Goal: Task Accomplishment & Management: Use online tool/utility

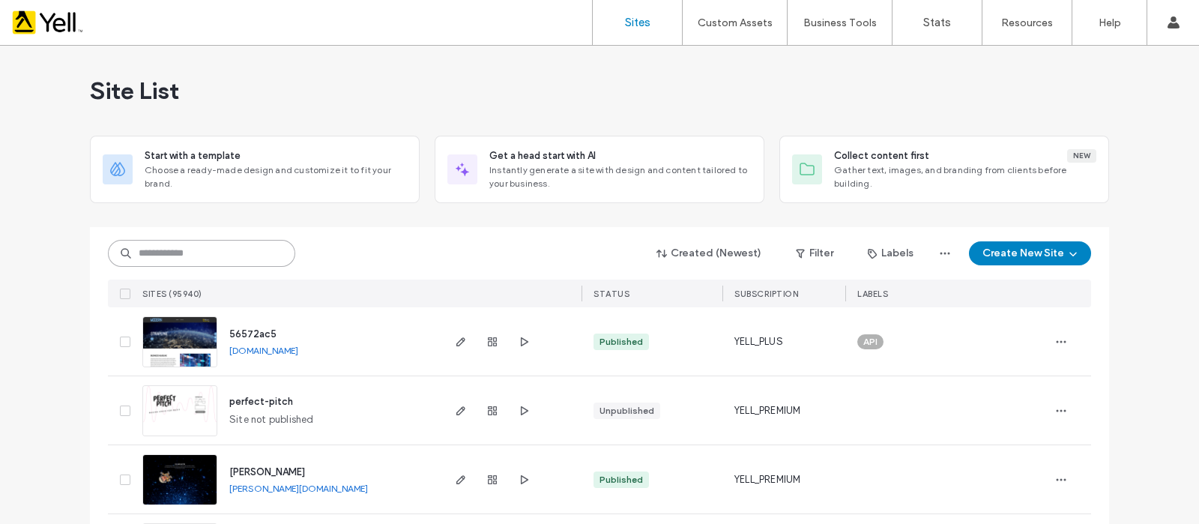
paste input "********"
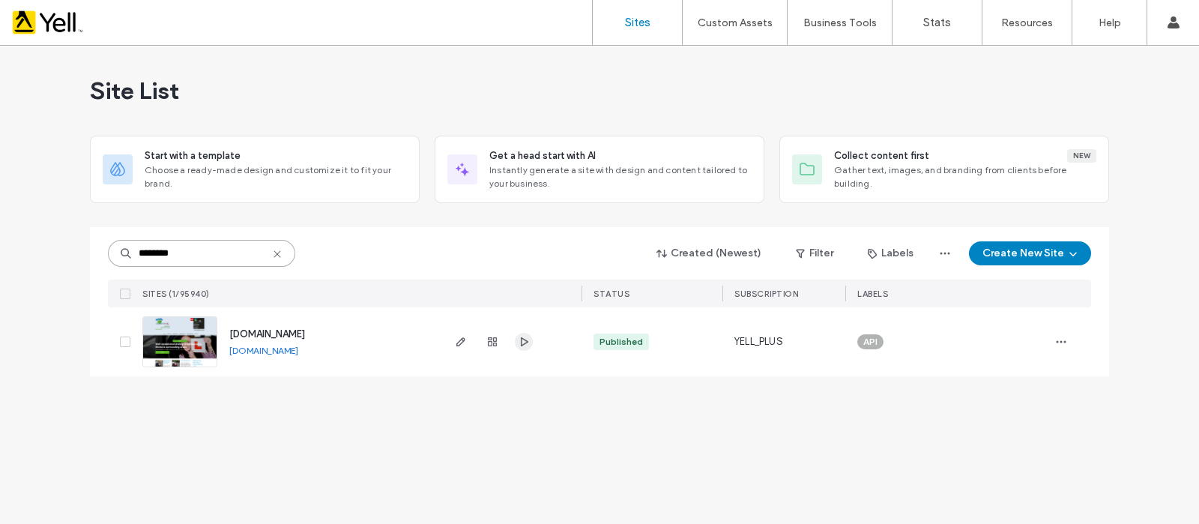
type input "********"
click at [527, 339] on icon "button" at bounding box center [524, 342] width 12 height 12
click at [468, 342] on span "button" at bounding box center [461, 342] width 18 height 18
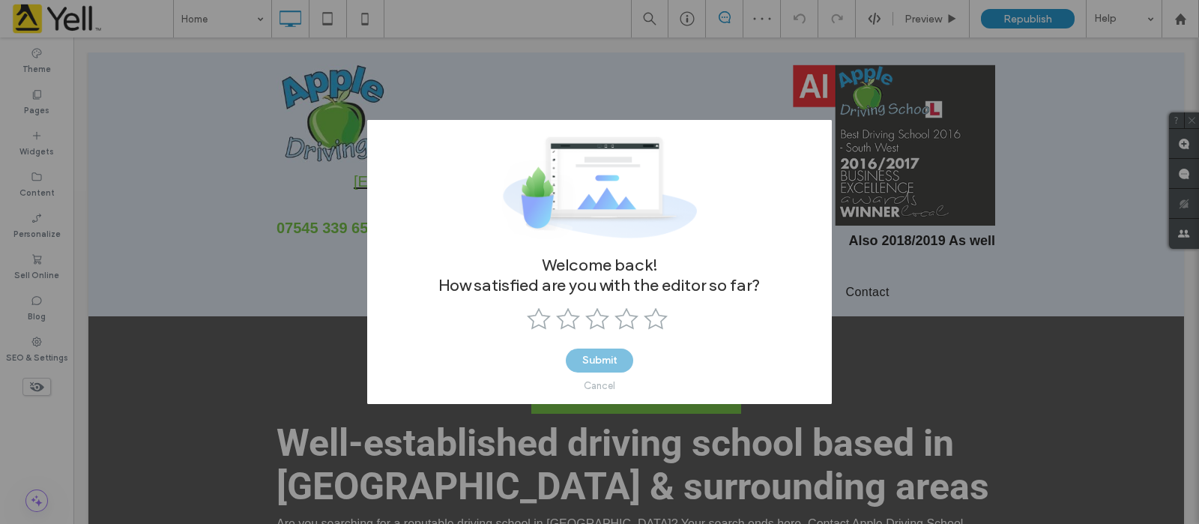
click at [597, 380] on div "Cancel" at bounding box center [599, 385] width 31 height 11
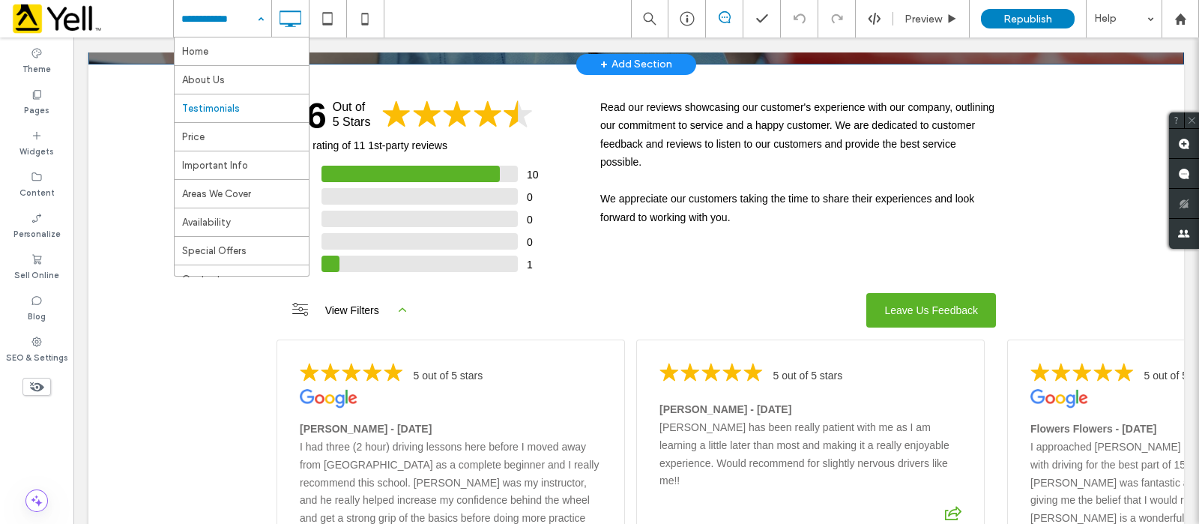
scroll to position [843, 0]
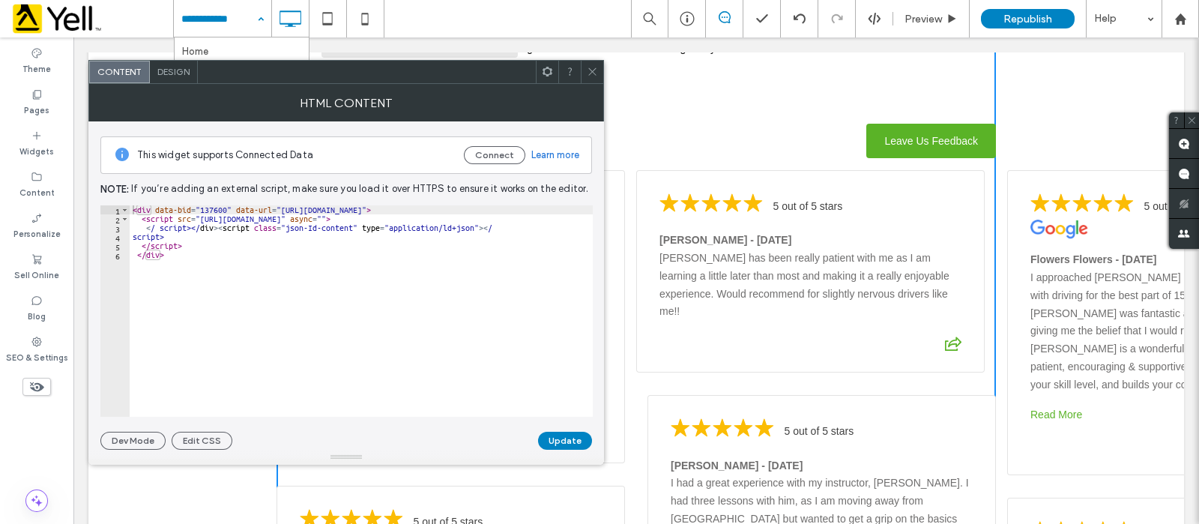
click at [587, 76] on span at bounding box center [592, 72] width 11 height 22
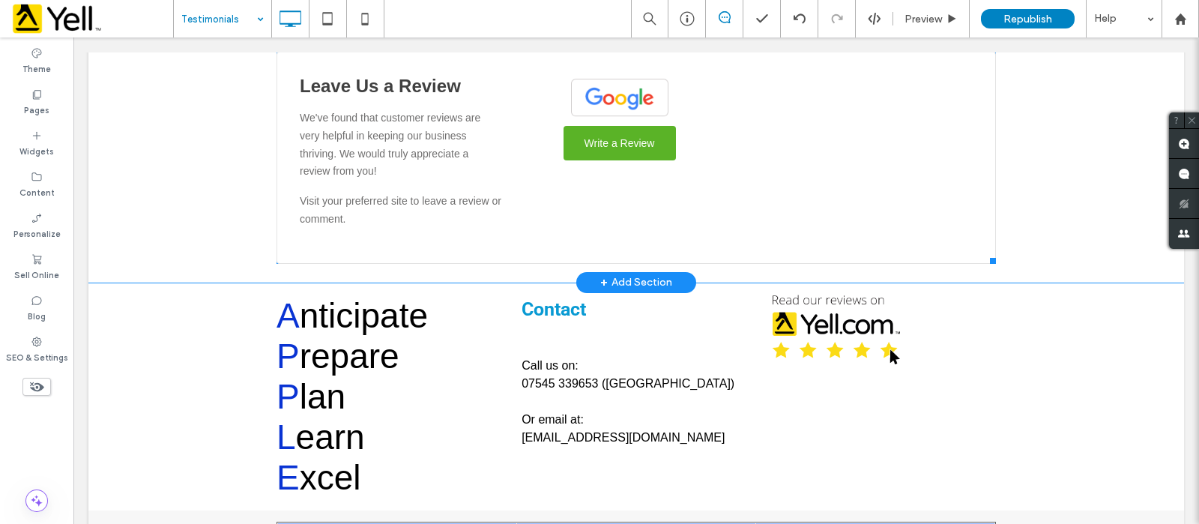
scroll to position [2434, 0]
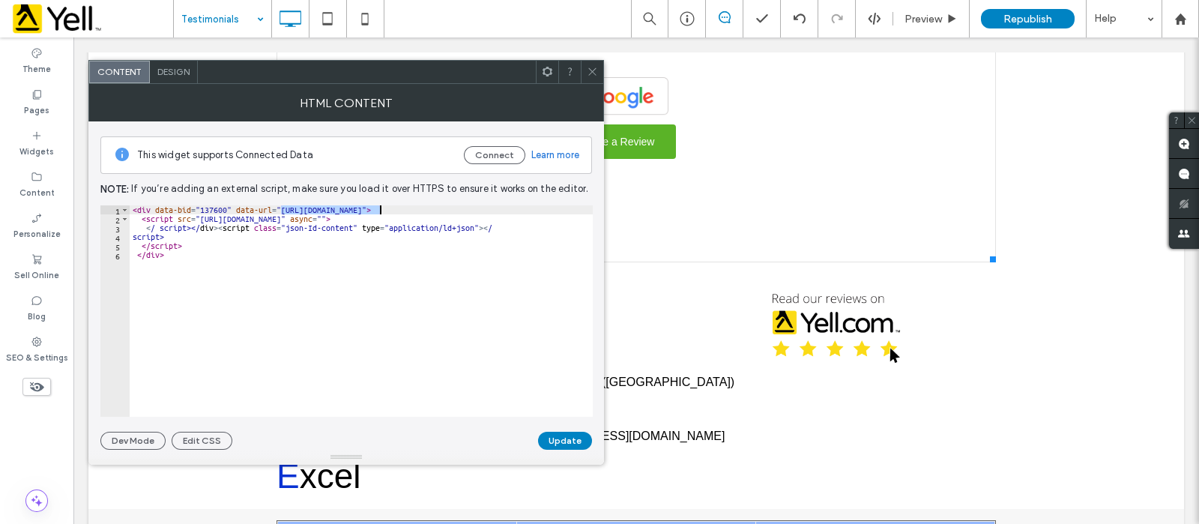
drag, startPoint x: 280, startPoint y: 209, endPoint x: 380, endPoint y: 205, distance: 99.7
click at [380, 205] on div "< div data-bid = "137600" data-url = "https://app.revu.cloud" > < script src = …" at bounding box center [361, 320] width 463 height 230
drag, startPoint x: 199, startPoint y: 215, endPoint x: 434, endPoint y: 219, distance: 234.6
click at [434, 219] on div "< div data-bid = "137600" data-url = "https://app.revu.cloud" > < script src = …" at bounding box center [361, 320] width 463 height 230
type textarea "**********"
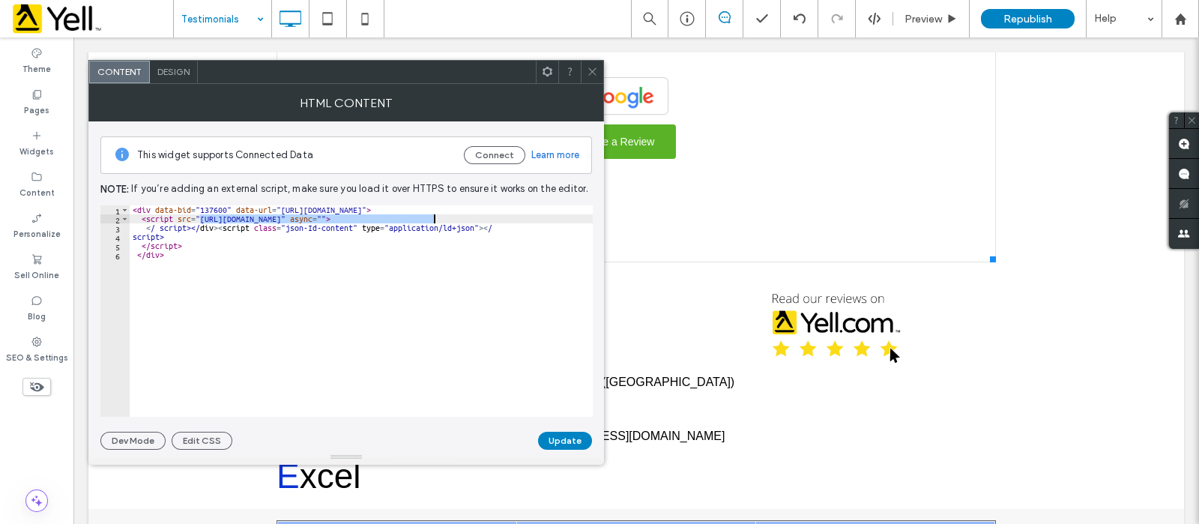
click at [588, 74] on icon at bounding box center [592, 71] width 11 height 11
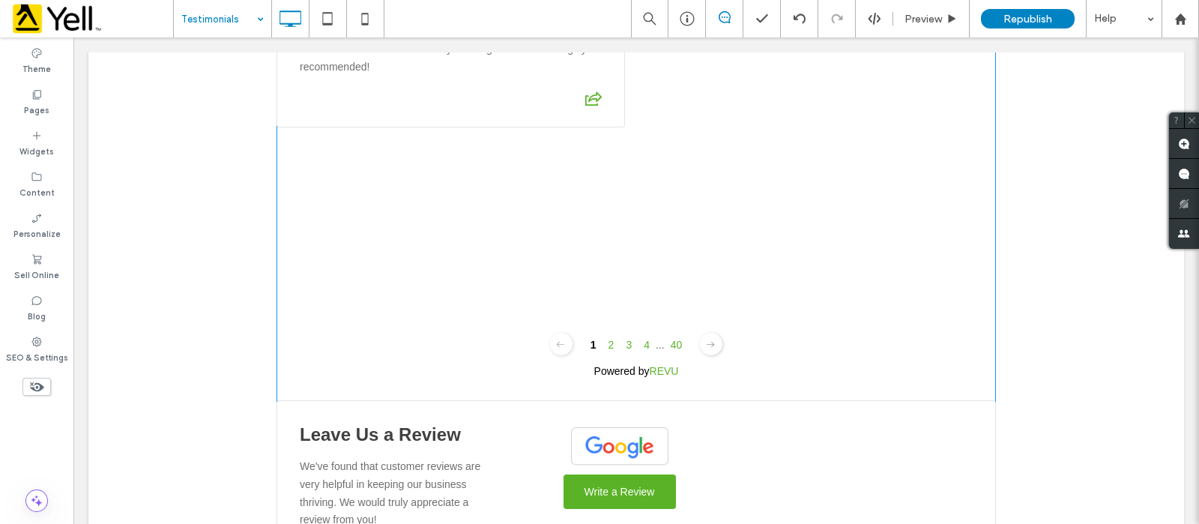
scroll to position [1967, 0]
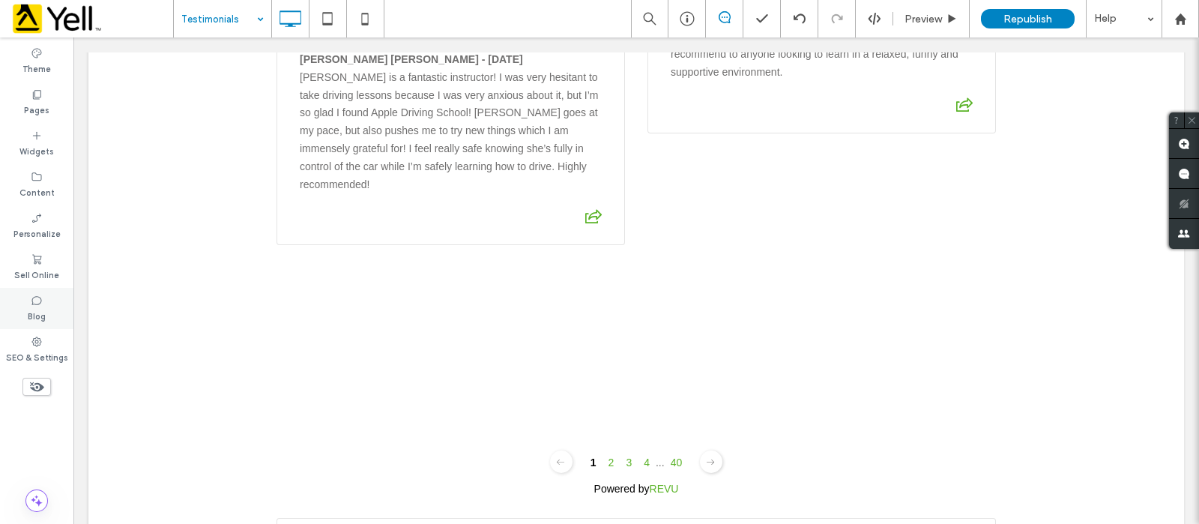
click at [37, 307] on label "Blog" at bounding box center [37, 314] width 18 height 16
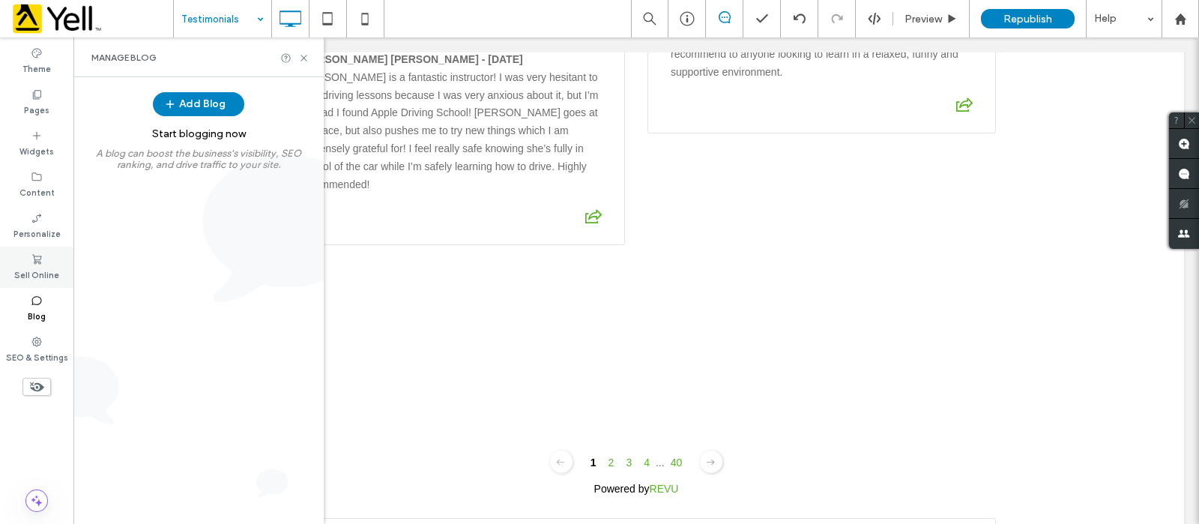
click at [31, 276] on label "Sell Online" at bounding box center [36, 273] width 45 height 16
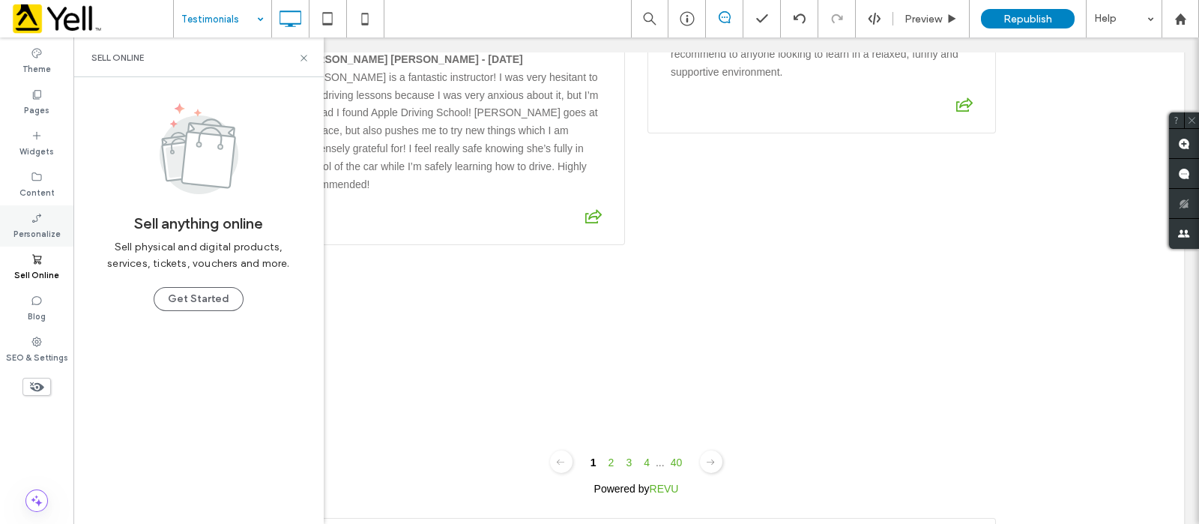
click at [42, 220] on icon at bounding box center [37, 218] width 12 height 12
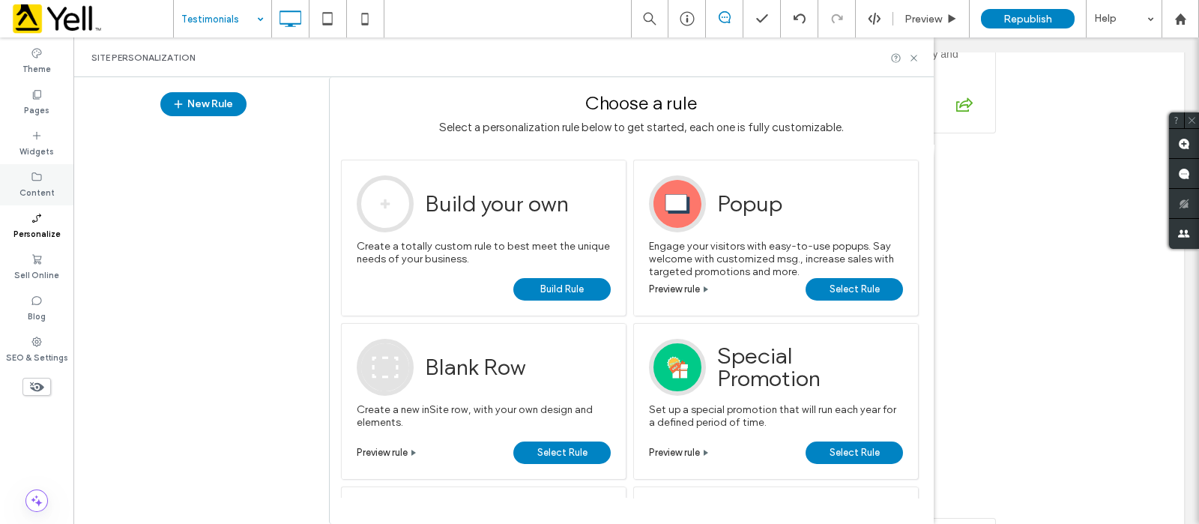
click at [41, 172] on icon at bounding box center [37, 177] width 12 height 12
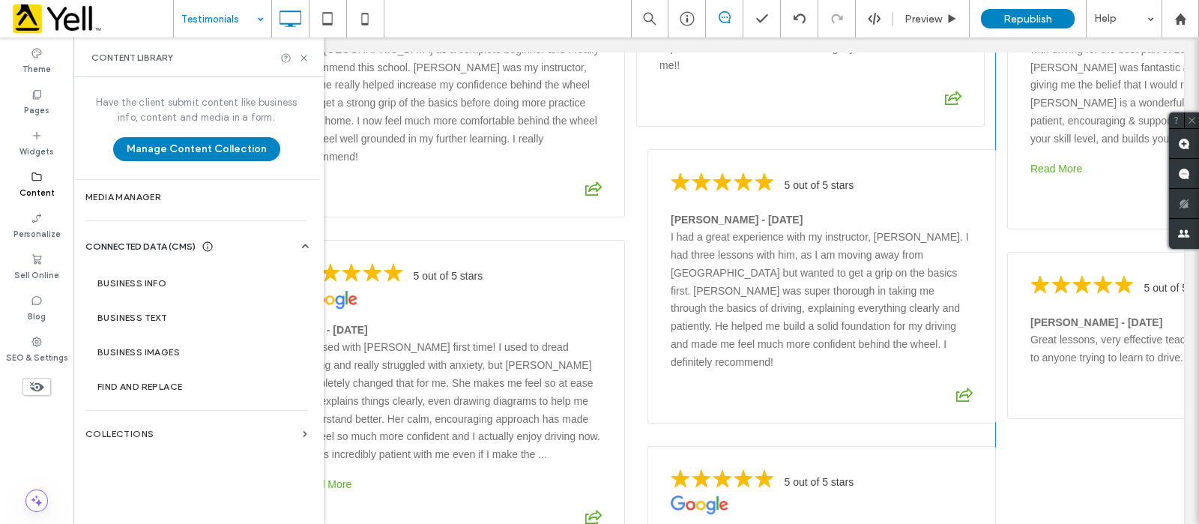
scroll to position [1030, 0]
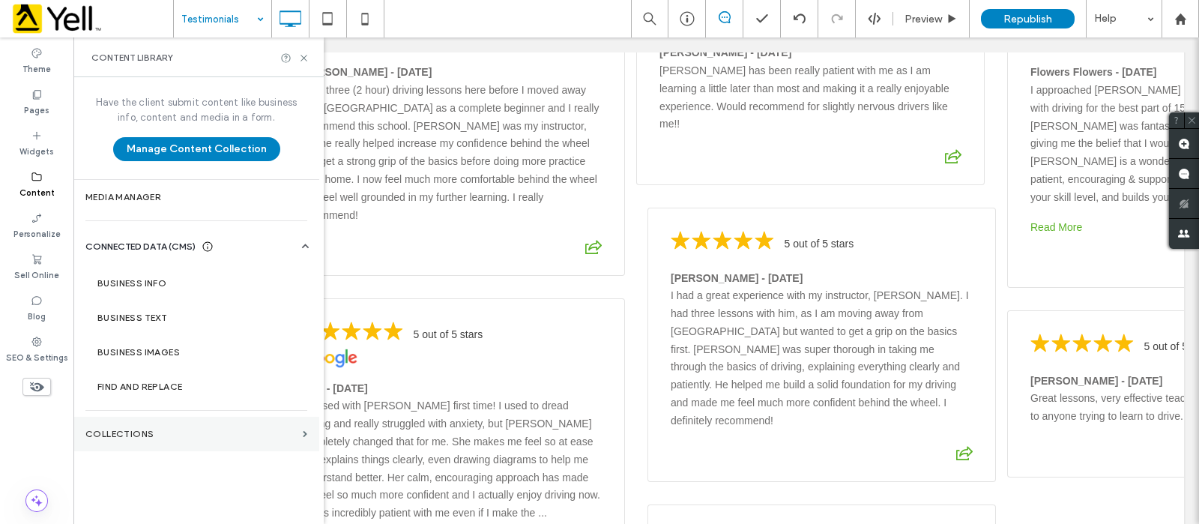
click at [184, 430] on label "Collections" at bounding box center [190, 434] width 211 height 10
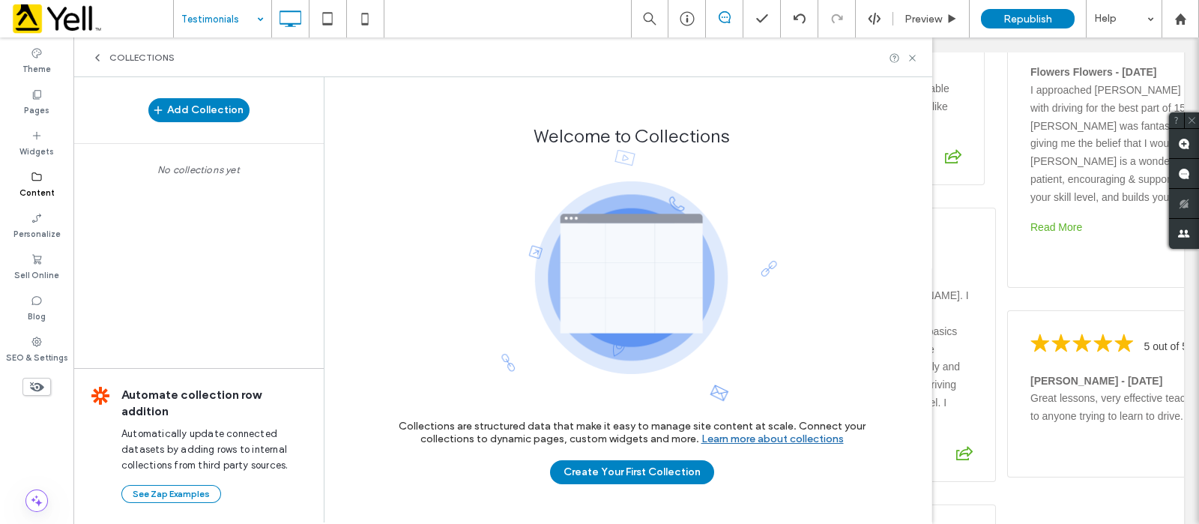
click at [97, 56] on use at bounding box center [97, 58] width 3 height 6
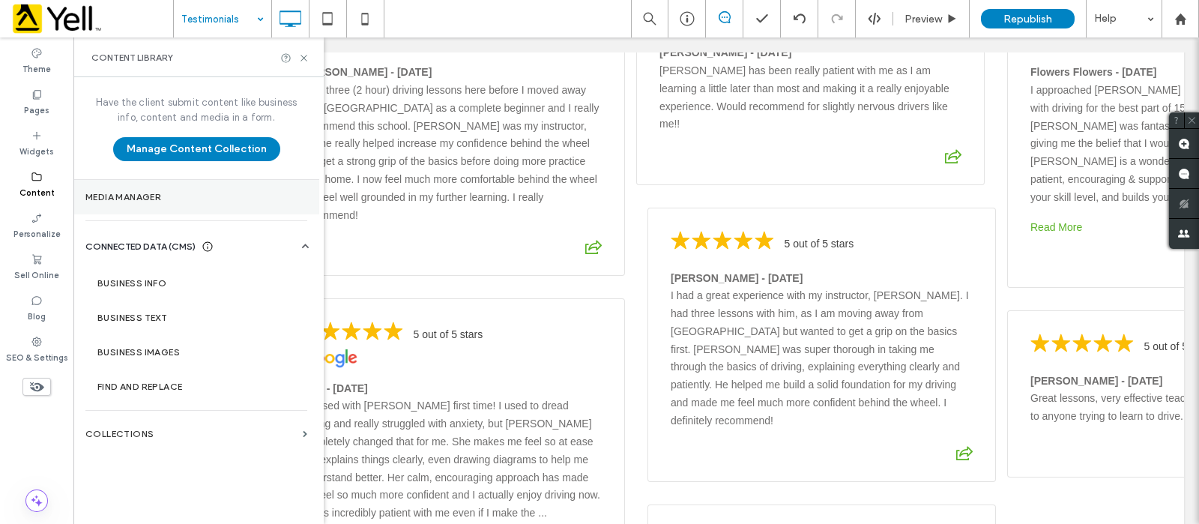
click at [187, 199] on label "Media Manager" at bounding box center [196, 197] width 222 height 10
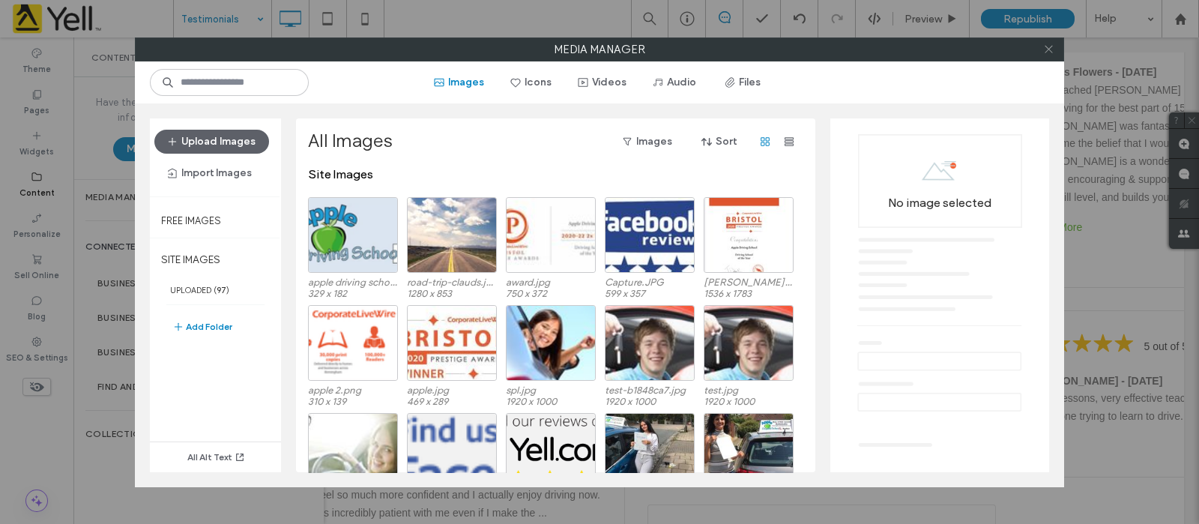
click at [1047, 50] on icon at bounding box center [1048, 48] width 11 height 11
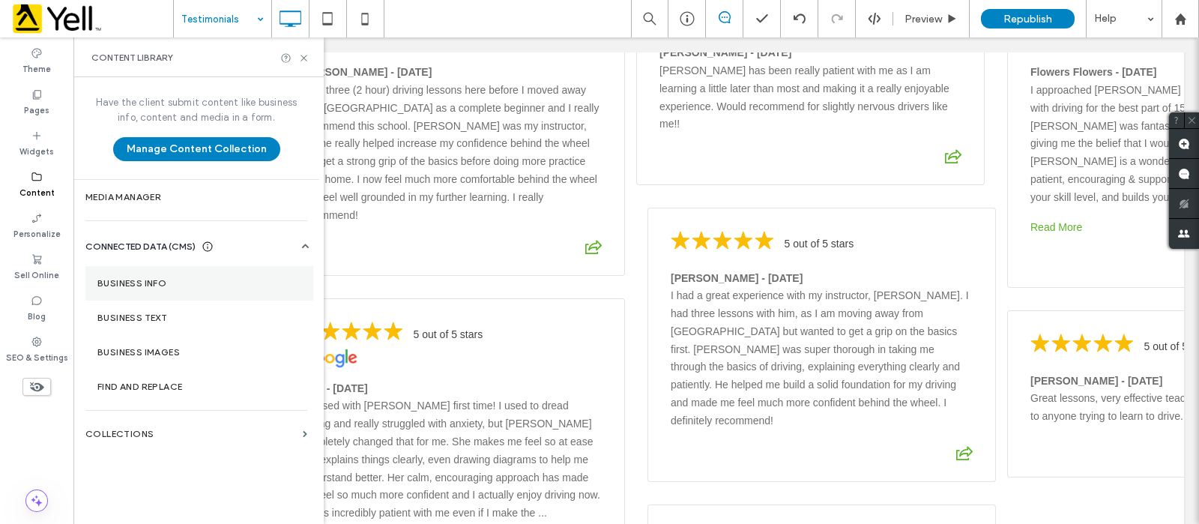
click at [203, 279] on label "Business Info" at bounding box center [199, 283] width 204 height 10
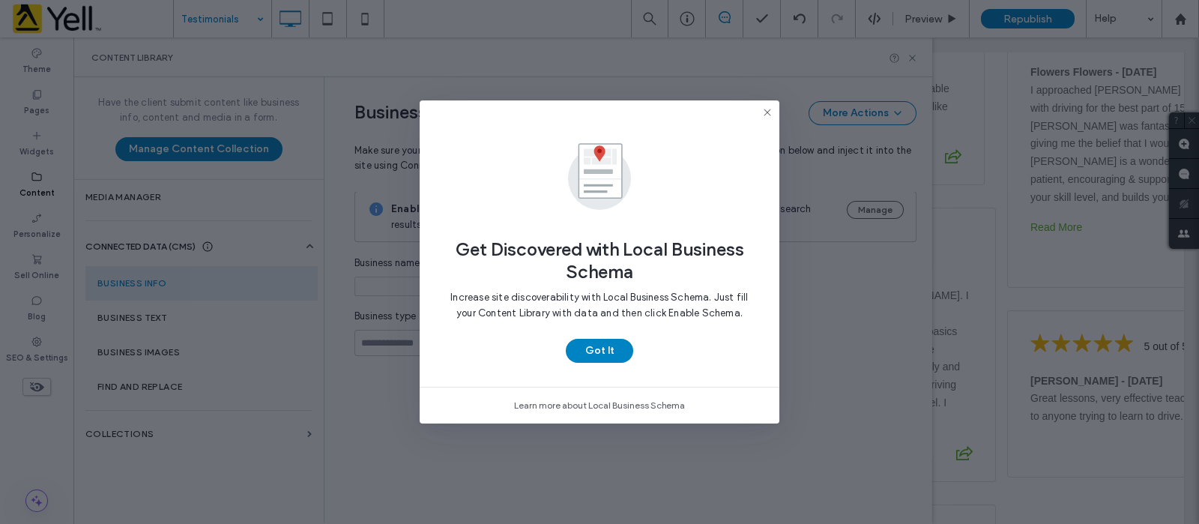
type input "**********"
click at [765, 110] on icon at bounding box center [767, 112] width 12 height 12
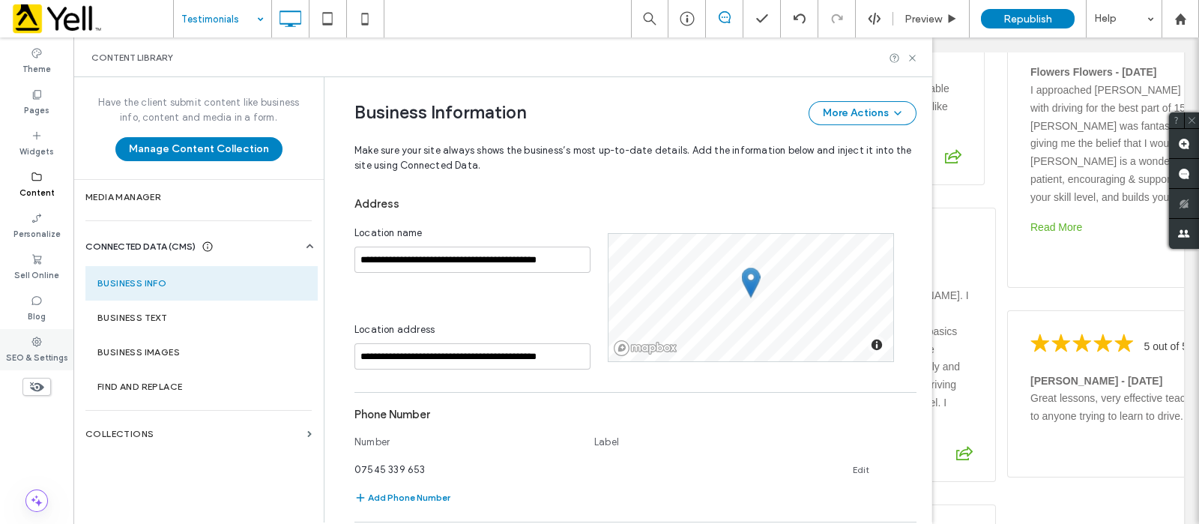
click at [41, 336] on icon at bounding box center [37, 342] width 12 height 12
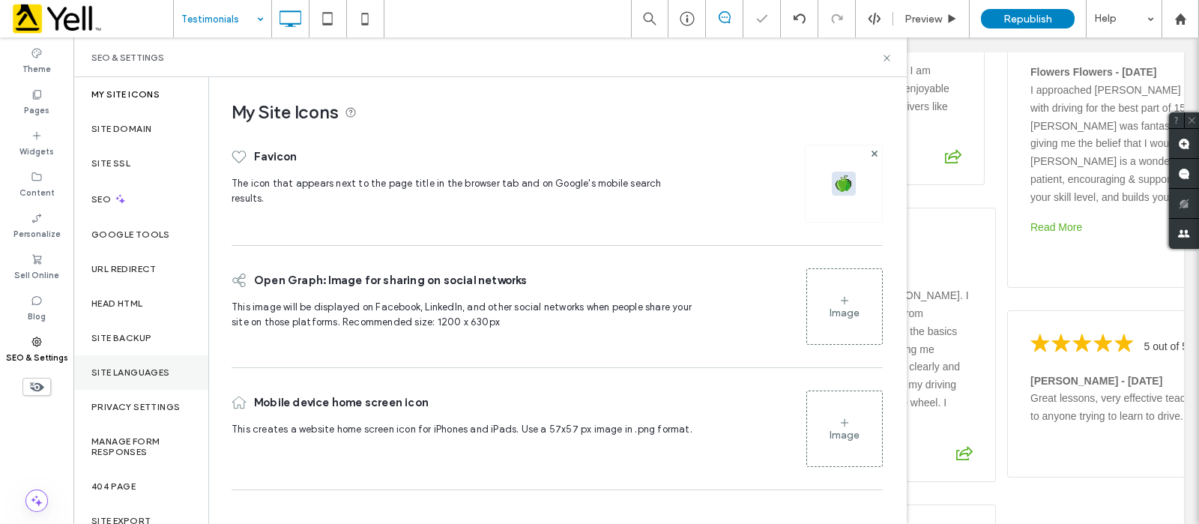
scroll to position [58, 0]
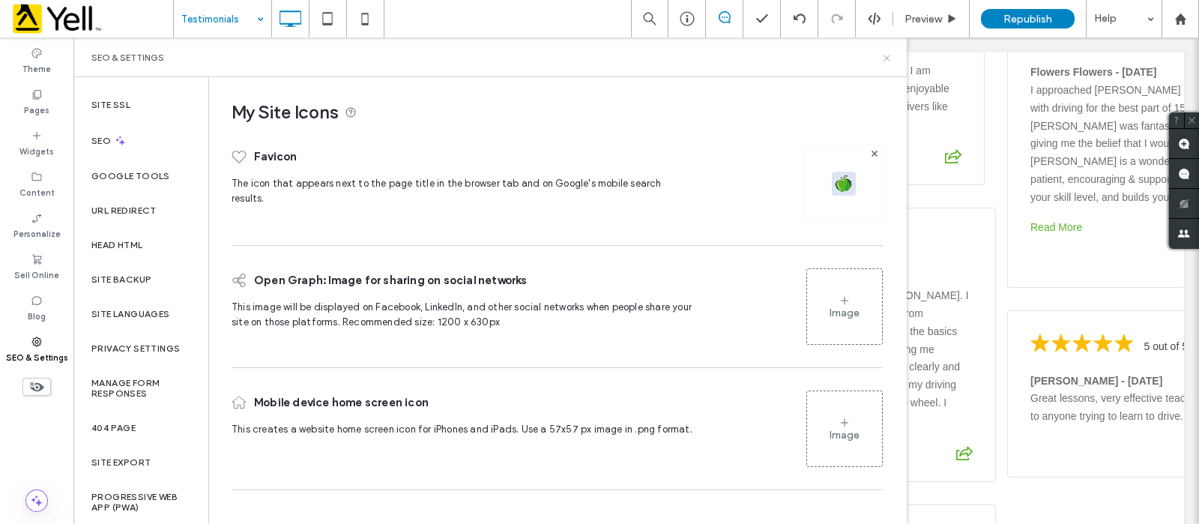
click at [884, 57] on icon at bounding box center [886, 57] width 11 height 11
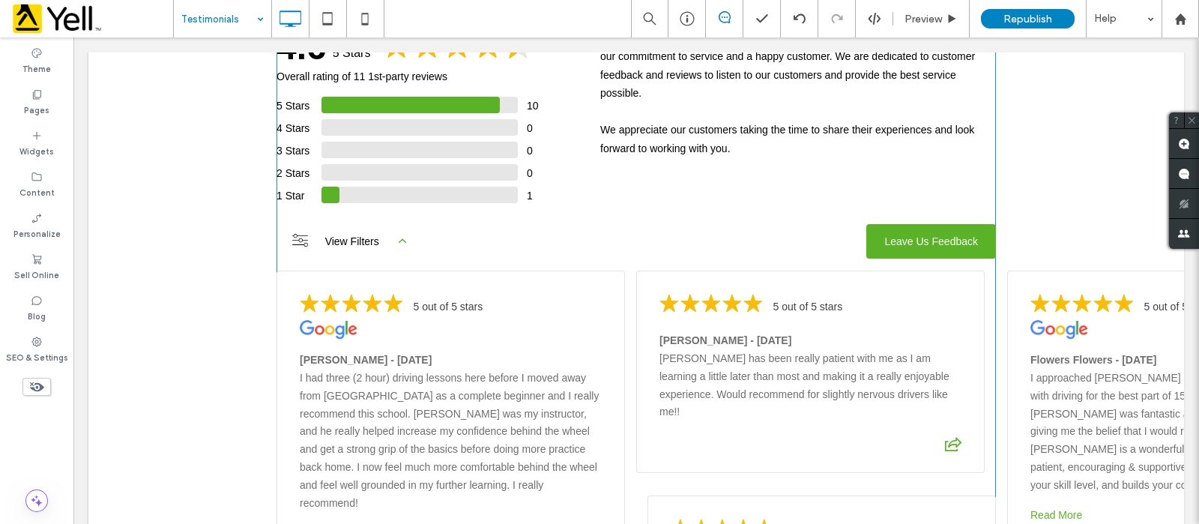
scroll to position [655, 0]
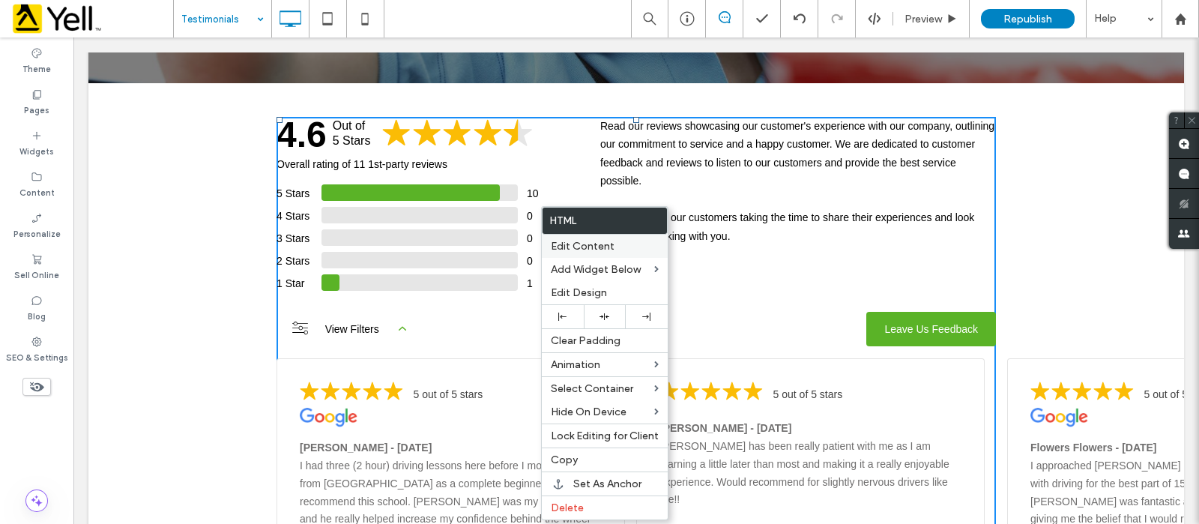
click at [620, 240] on label "Edit Content" at bounding box center [605, 246] width 108 height 13
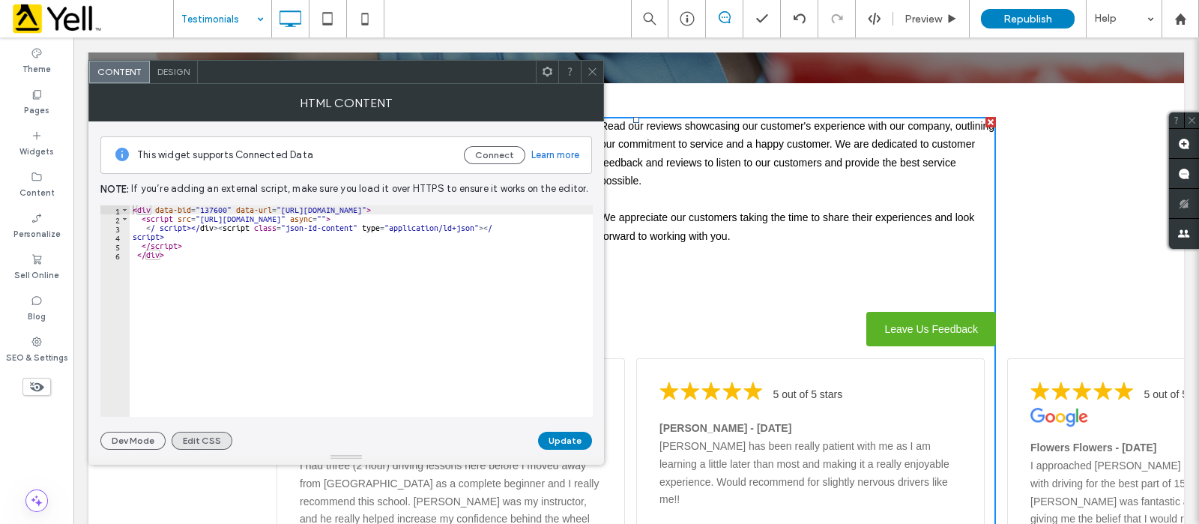
click at [195, 444] on button "Edit CSS" at bounding box center [202, 441] width 61 height 18
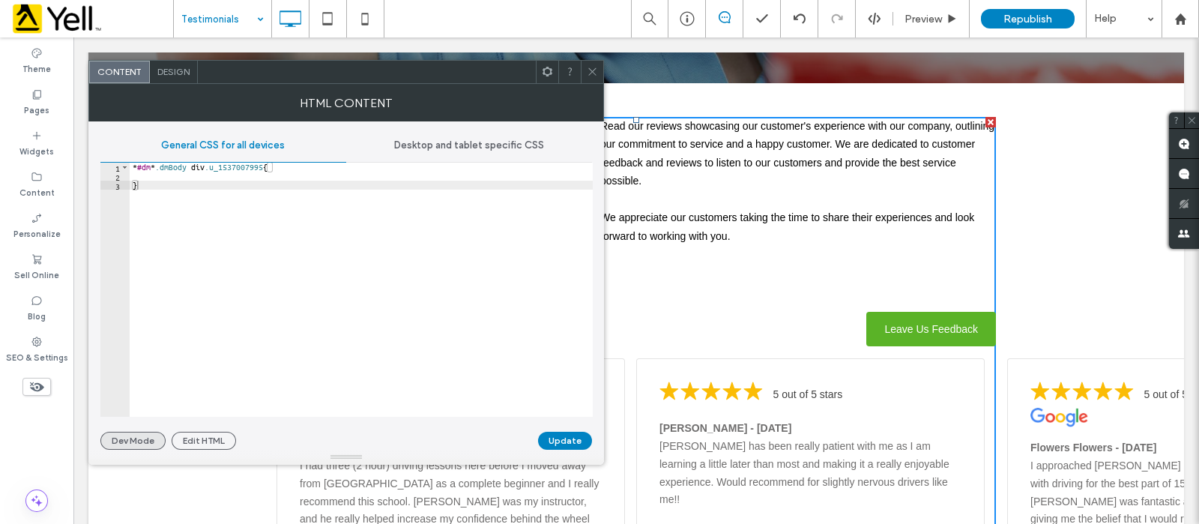
click at [158, 438] on button "Dev Mode" at bounding box center [132, 441] width 65 height 18
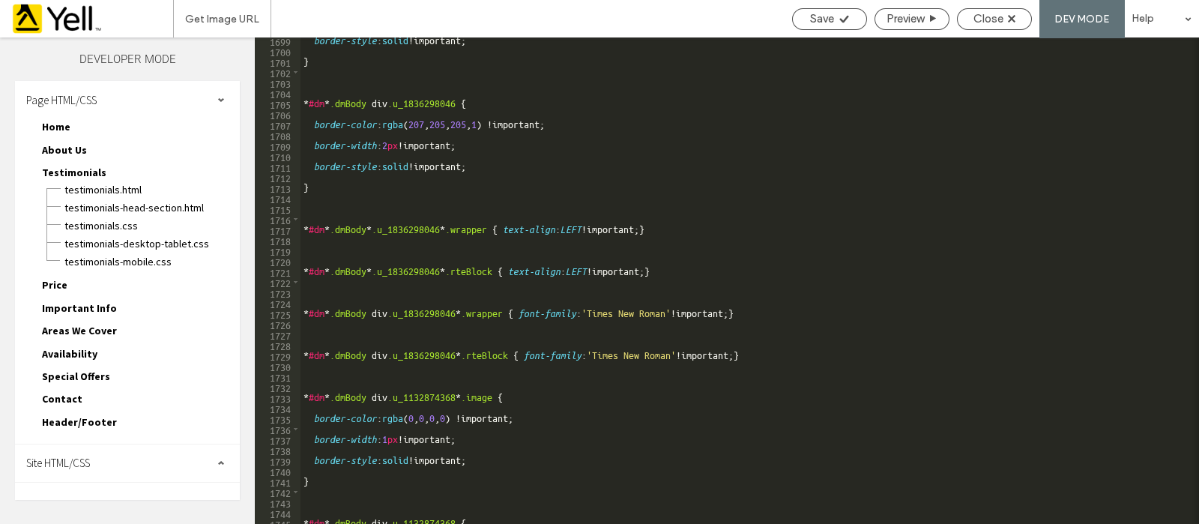
scroll to position [10733, 0]
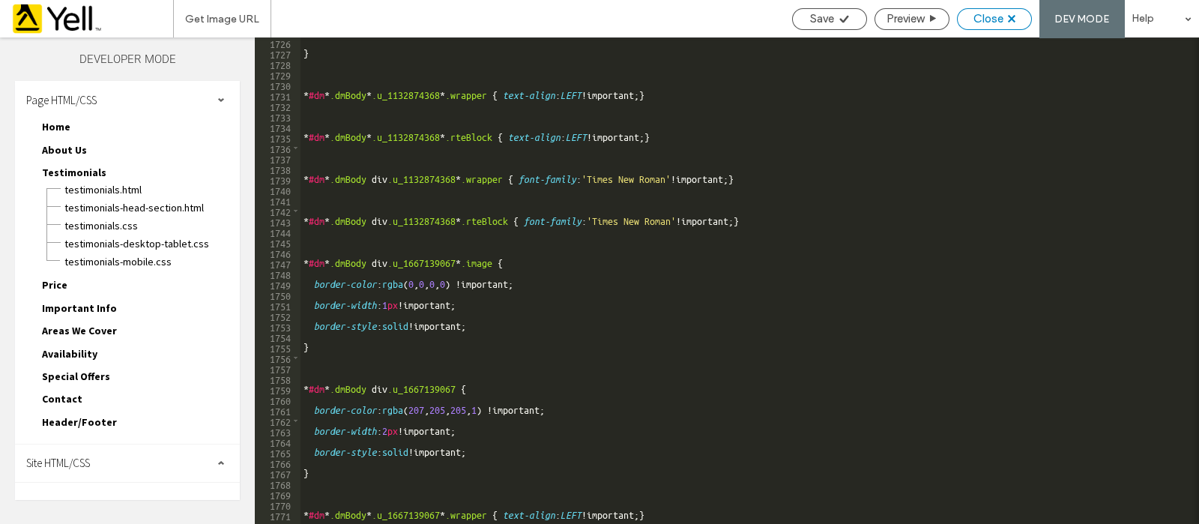
click at [988, 20] on span "Close" at bounding box center [988, 18] width 30 height 13
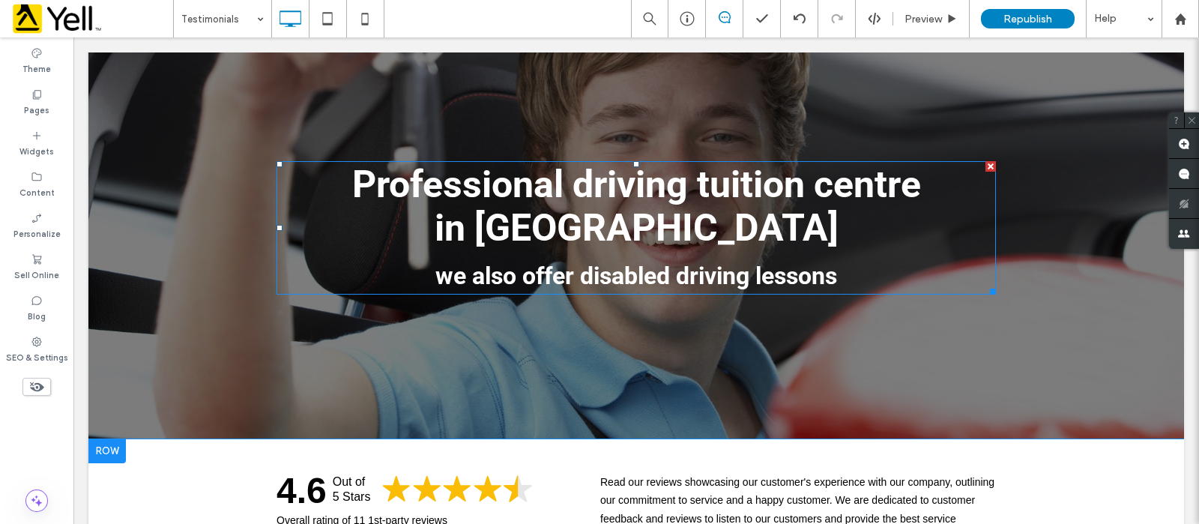
scroll to position [655, 0]
